Goal: Information Seeking & Learning: Learn about a topic

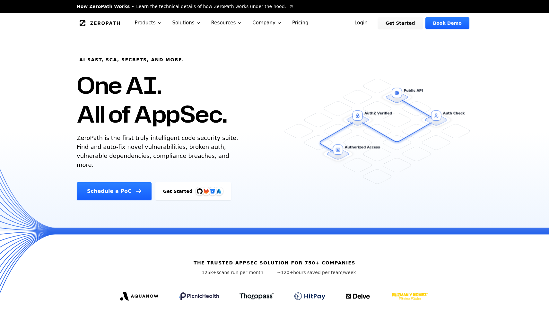
click at [313, 24] on link "Pricing" at bounding box center [300, 23] width 27 height 20
